Goal: Task Accomplishment & Management: Complete application form

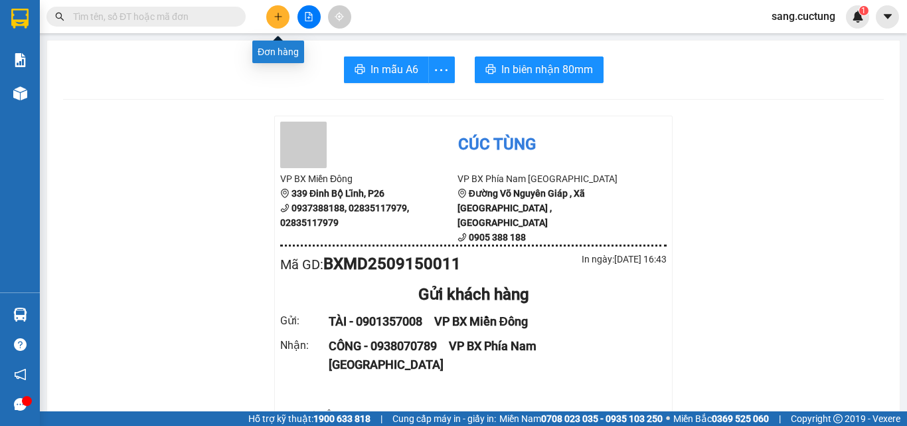
click at [272, 15] on button at bounding box center [277, 16] width 23 height 23
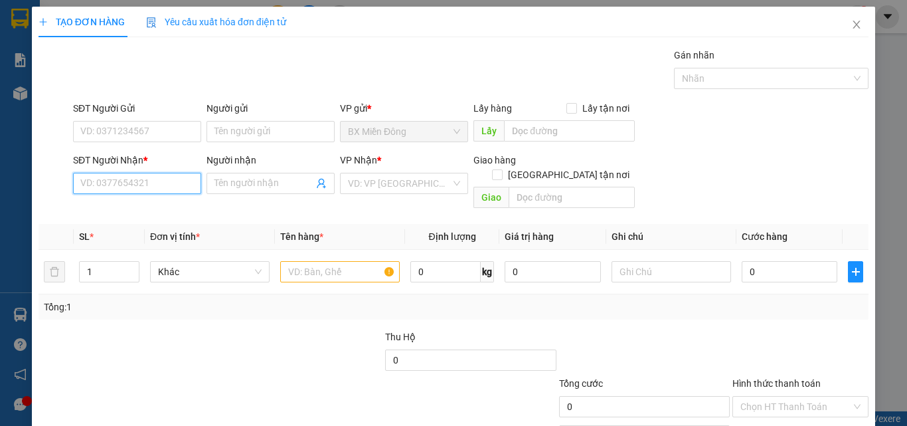
click at [85, 180] on input "SĐT Người Nhận *" at bounding box center [137, 183] width 128 height 21
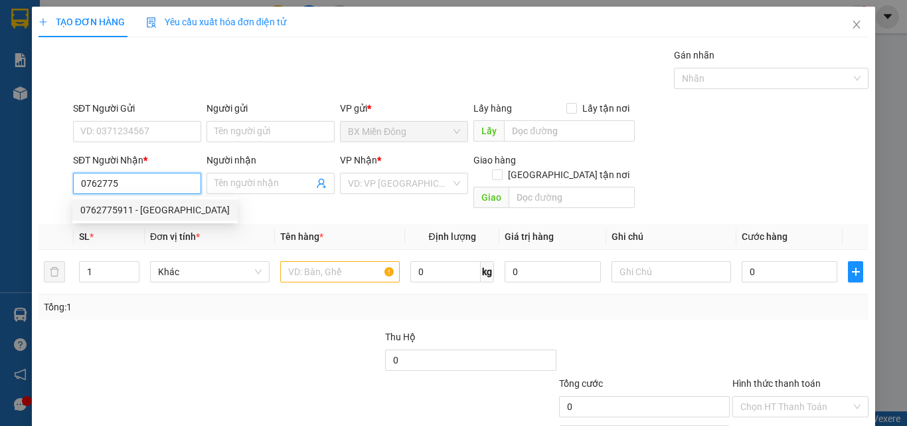
click at [126, 211] on div "0762775911 - [GEOGRAPHIC_DATA]" at bounding box center [154, 210] width 149 height 15
type input "0762775911"
type input "THU LỘC"
type input "150.000"
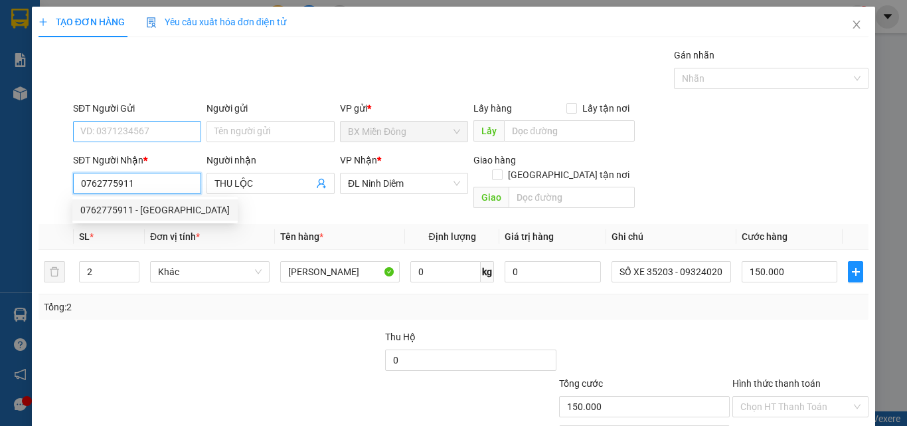
type input "0762775911"
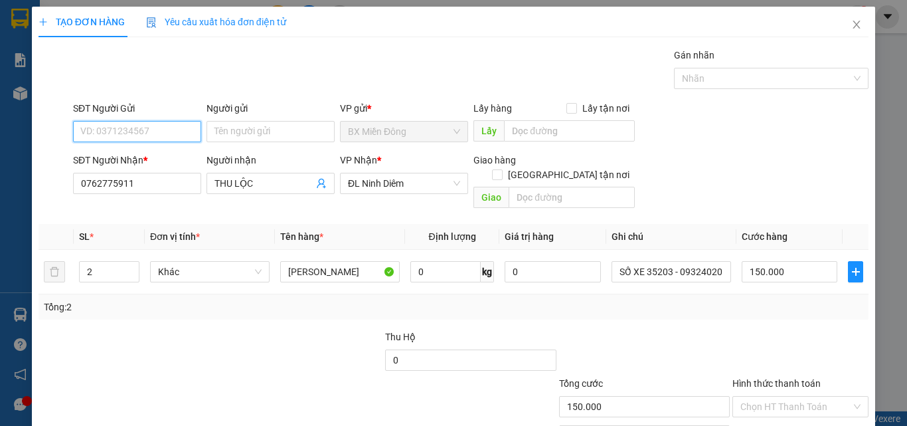
click at [116, 141] on input "SĐT Người Gửi" at bounding box center [137, 131] width 128 height 21
click at [131, 165] on div "0907108689 - BẢO" at bounding box center [135, 158] width 111 height 15
type input "0907108689"
type input "BẢO"
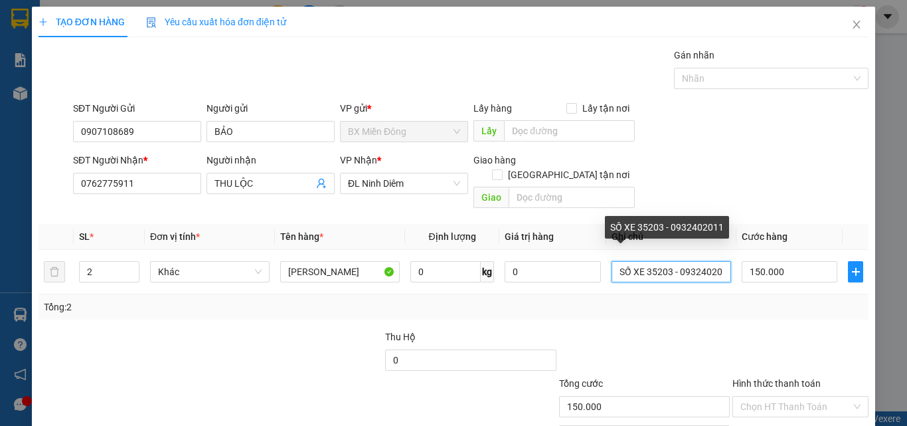
scroll to position [0, 9]
drag, startPoint x: 642, startPoint y: 258, endPoint x: 812, endPoint y: 300, distance: 175.1
click at [812, 300] on div "SL * Đơn vị tính * Tên hàng * Định lượng Giá trị hàng Ghi chú Cước hàng 2 Khác …" at bounding box center [454, 272] width 830 height 96
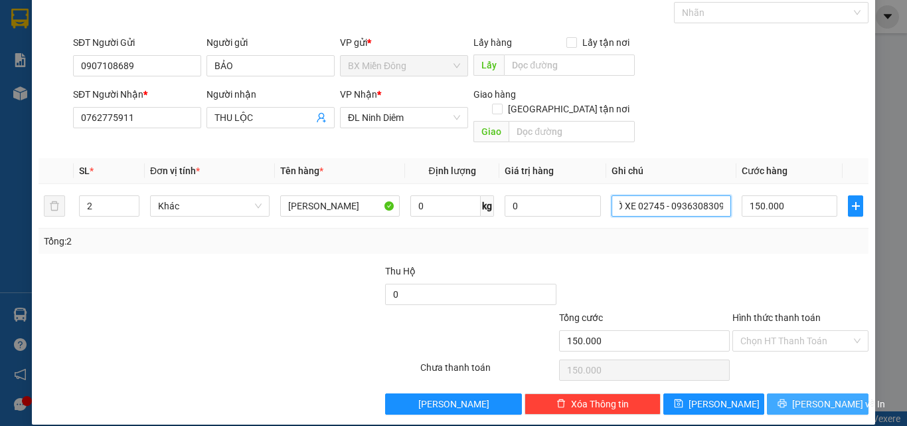
type input "SỐ XE 02745 - 0936308309"
click at [778, 393] on button "[PERSON_NAME] và In" at bounding box center [818, 403] width 102 height 21
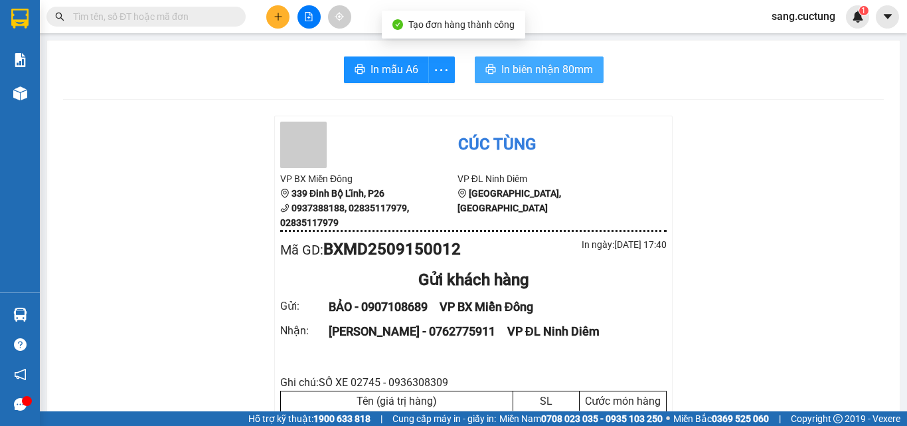
click at [517, 73] on span "In biên nhận 80mm" at bounding box center [547, 69] width 92 height 17
